Goal: Navigation & Orientation: Find specific page/section

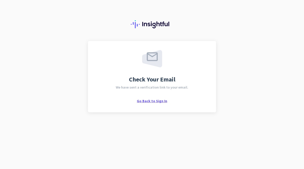
click at [153, 100] on span "Go Back to Sign In" at bounding box center [152, 101] width 30 height 5
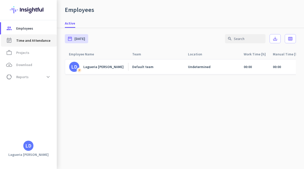
click at [41, 41] on span "Time and Attendance" at bounding box center [33, 41] width 34 height 6
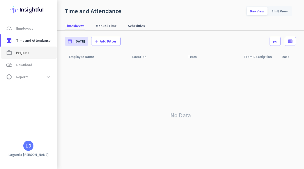
click at [39, 55] on span "work_outline Projects" at bounding box center [29, 53] width 48 height 6
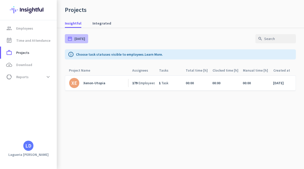
click at [87, 35] on div "date_range [DATE]" at bounding box center [76, 38] width 23 height 9
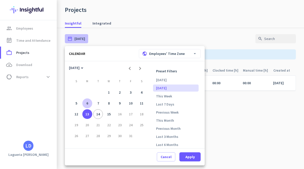
click at [89, 105] on div "6" at bounding box center [87, 104] width 10 height 10
click at [98, 114] on div "14" at bounding box center [98, 115] width 10 height 10
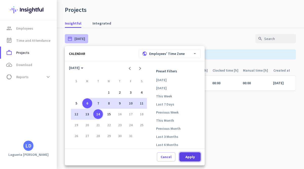
click at [189, 155] on span "Apply" at bounding box center [190, 157] width 9 height 5
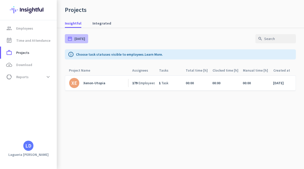
type input "[DATE] - [DATE]"
click at [26, 145] on div "LD" at bounding box center [28, 146] width 6 height 5
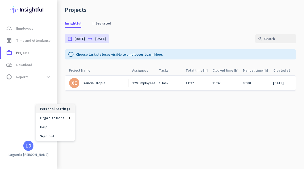
click at [54, 109] on span "Personal Settings" at bounding box center [55, 109] width 31 height 5
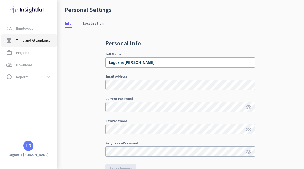
click at [42, 42] on span "Time and Attendance" at bounding box center [33, 41] width 34 height 6
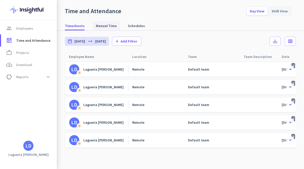
click at [99, 27] on span "Manual Time" at bounding box center [106, 25] width 21 height 5
type input "[DATE] - [DATE]"
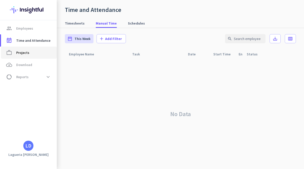
click at [31, 52] on span "work_outline Projects" at bounding box center [29, 53] width 48 height 6
type input "[DATE] - [DATE]"
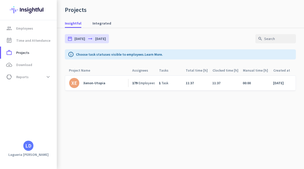
click at [100, 83] on div "Xenon-Utopia" at bounding box center [94, 83] width 22 height 5
type input "[DATE] - [DATE]"
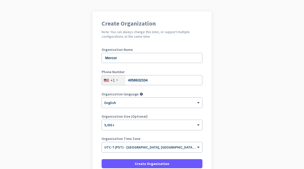
scroll to position [76, 0]
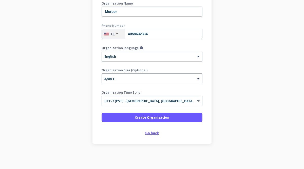
click at [154, 134] on div "Go back" at bounding box center [152, 133] width 101 height 4
